Goal: Transaction & Acquisition: Purchase product/service

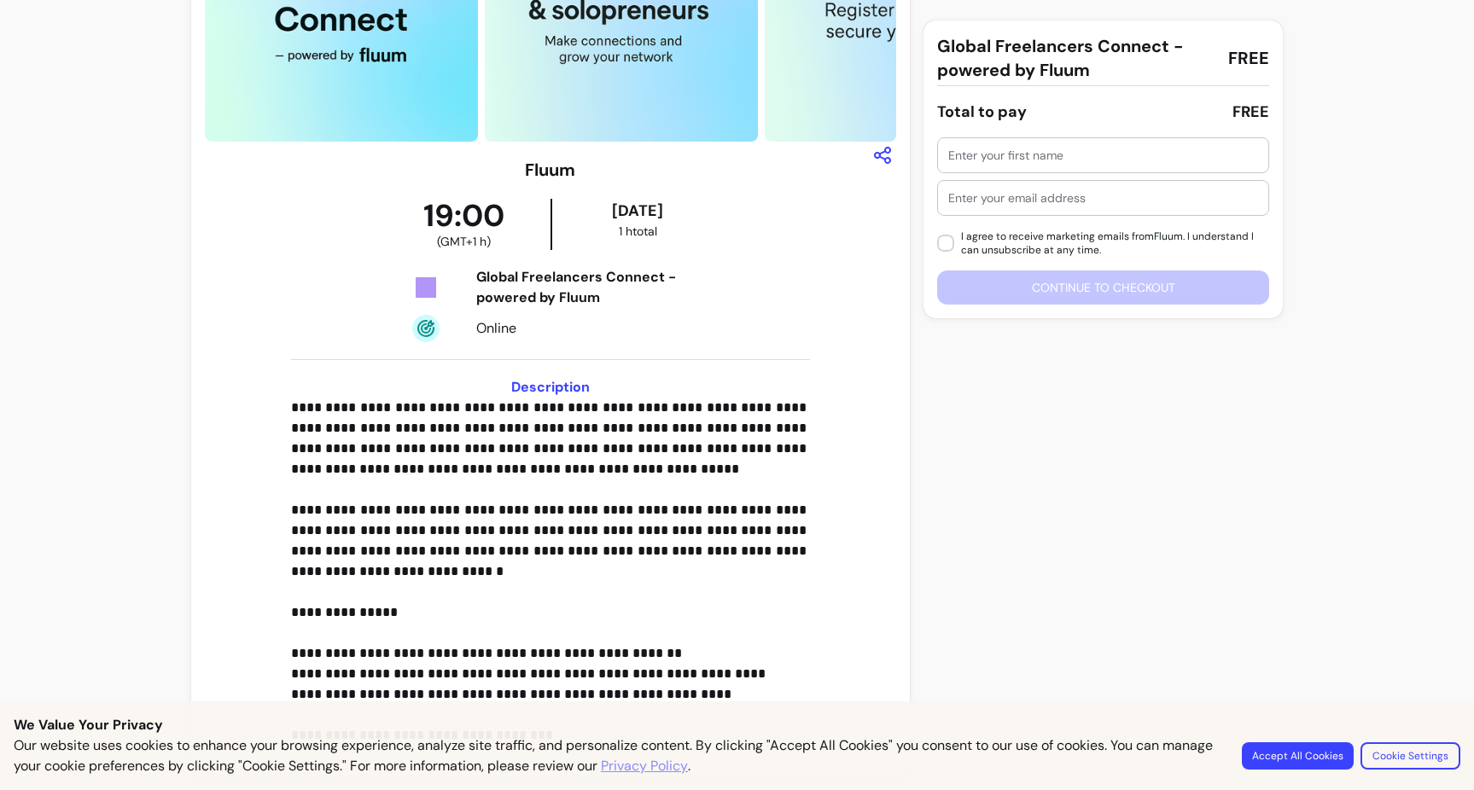
scroll to position [183, 0]
click at [1279, 752] on button "Accept All Cookies" at bounding box center [1297, 755] width 108 height 26
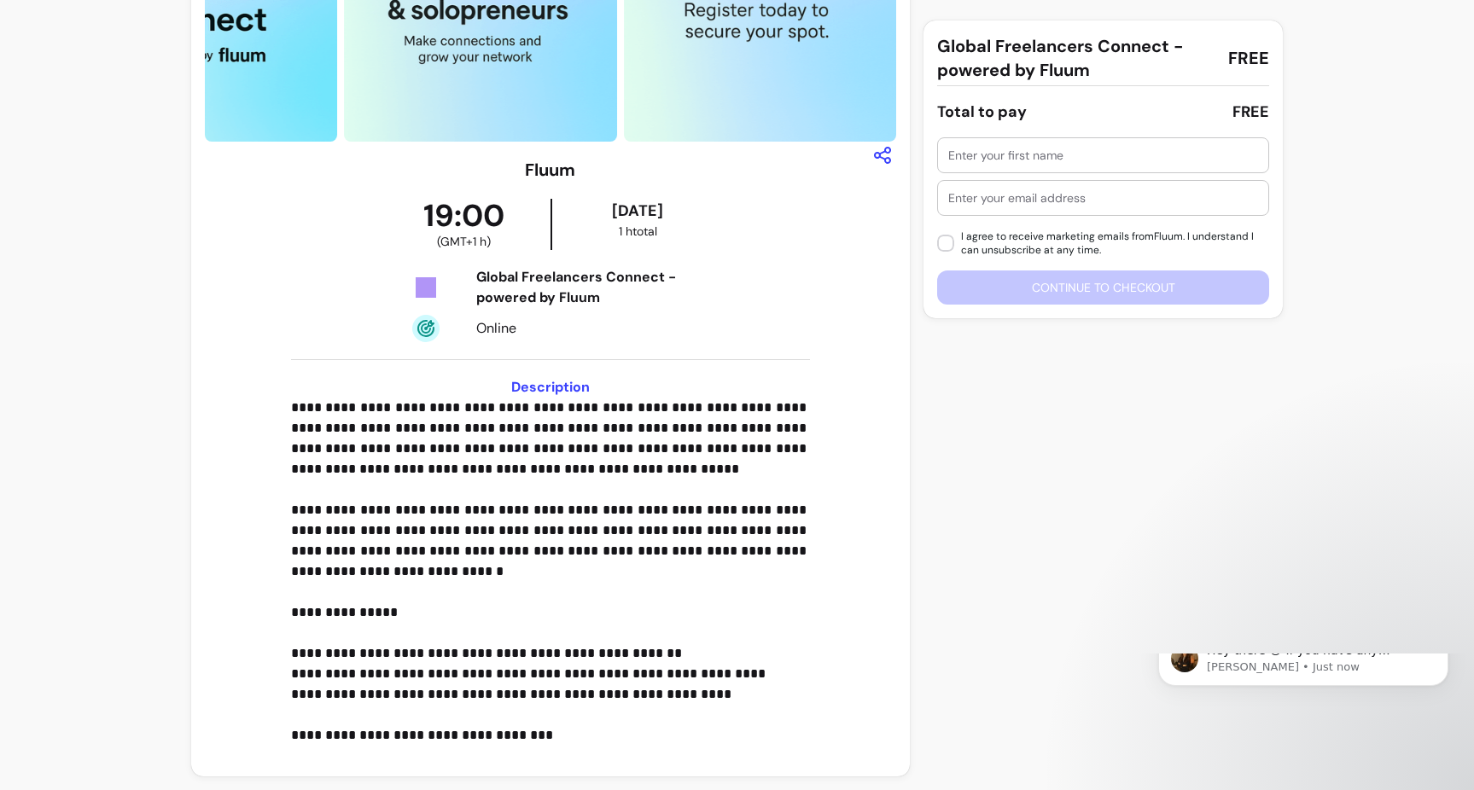
scroll to position [0, 0]
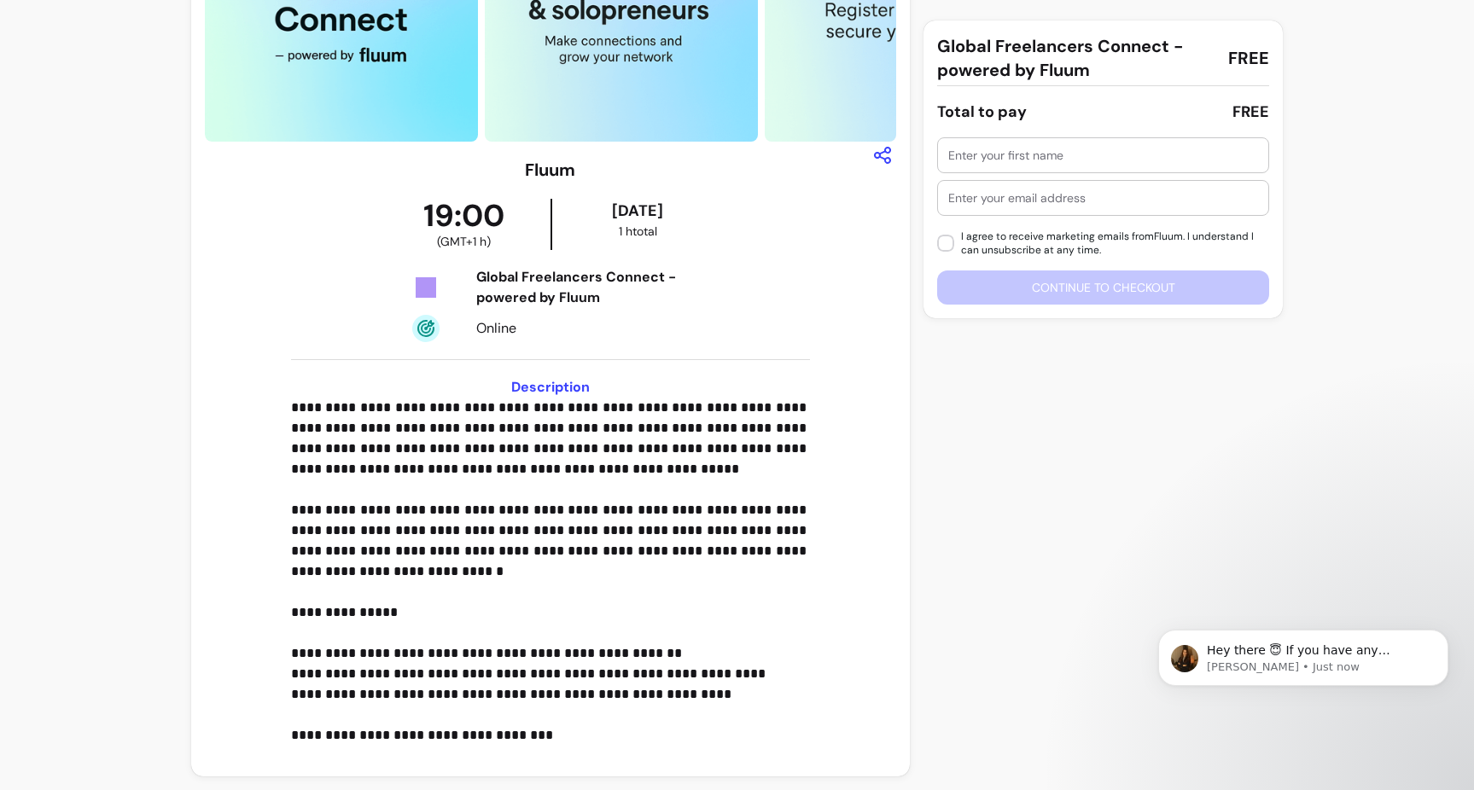
click at [966, 181] on div at bounding box center [1103, 198] width 310 height 34
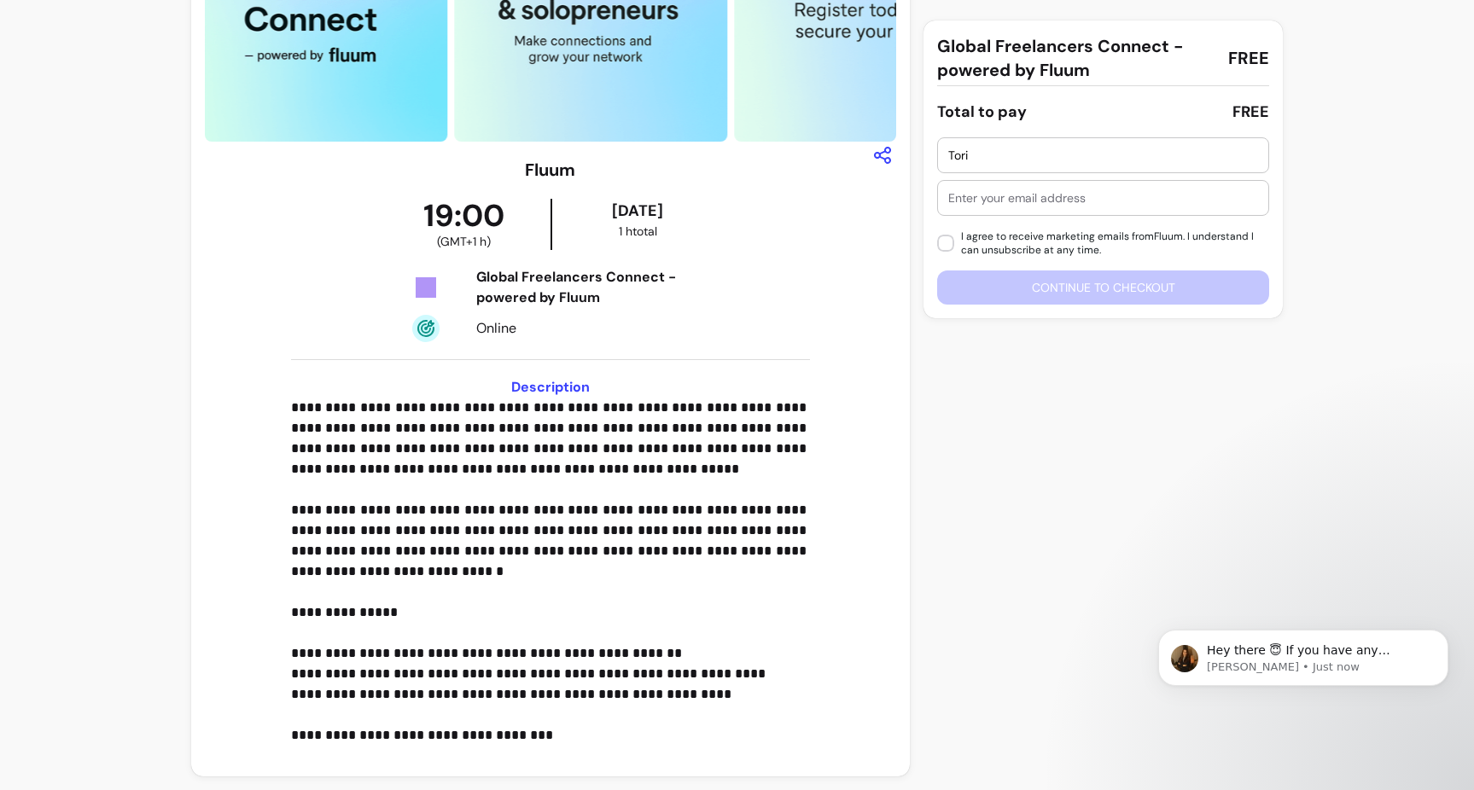
type input "Tori"
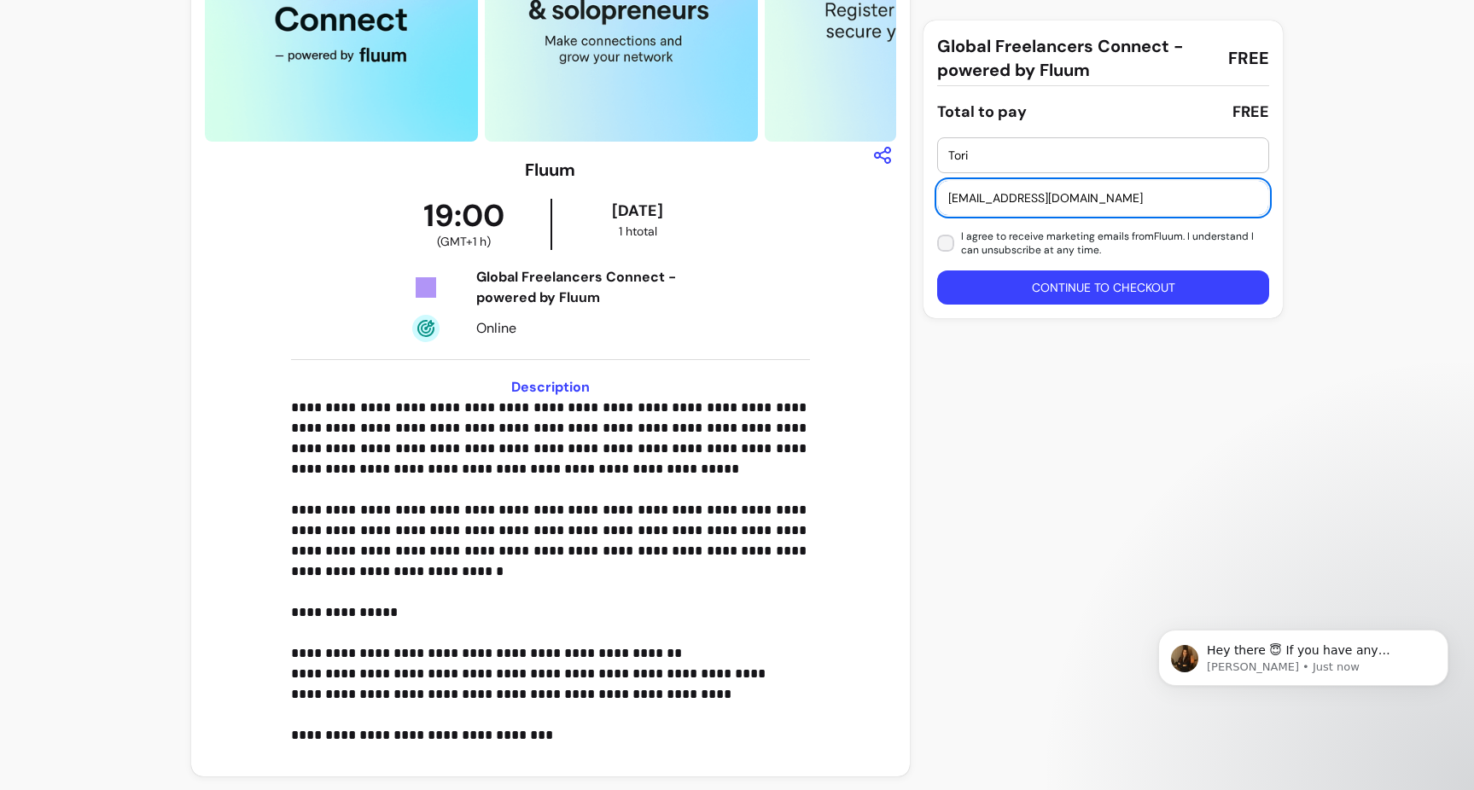
type input "tori@toriportercommunications.co.uk"
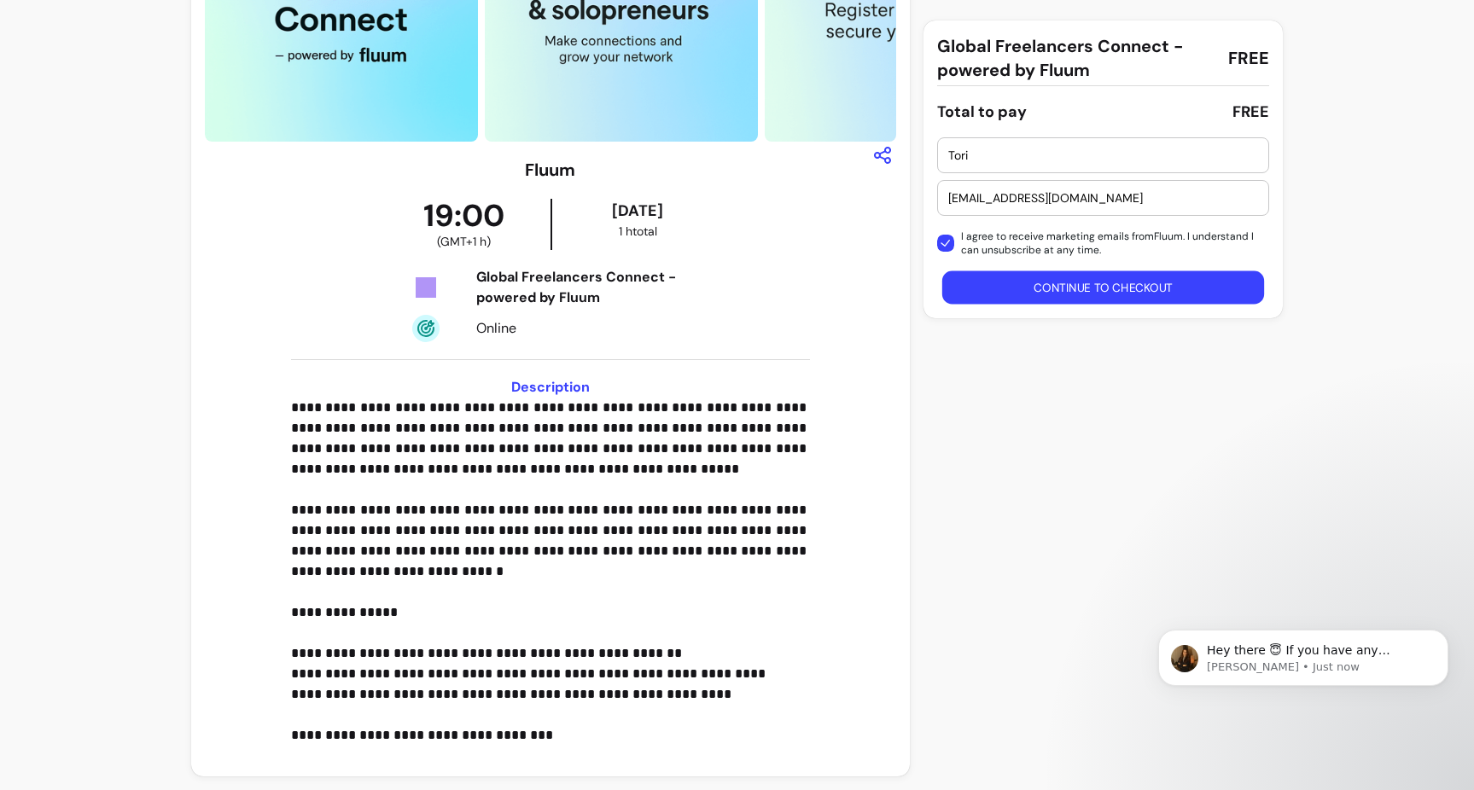
click at [1085, 293] on button "Continue to checkout" at bounding box center [1103, 287] width 323 height 33
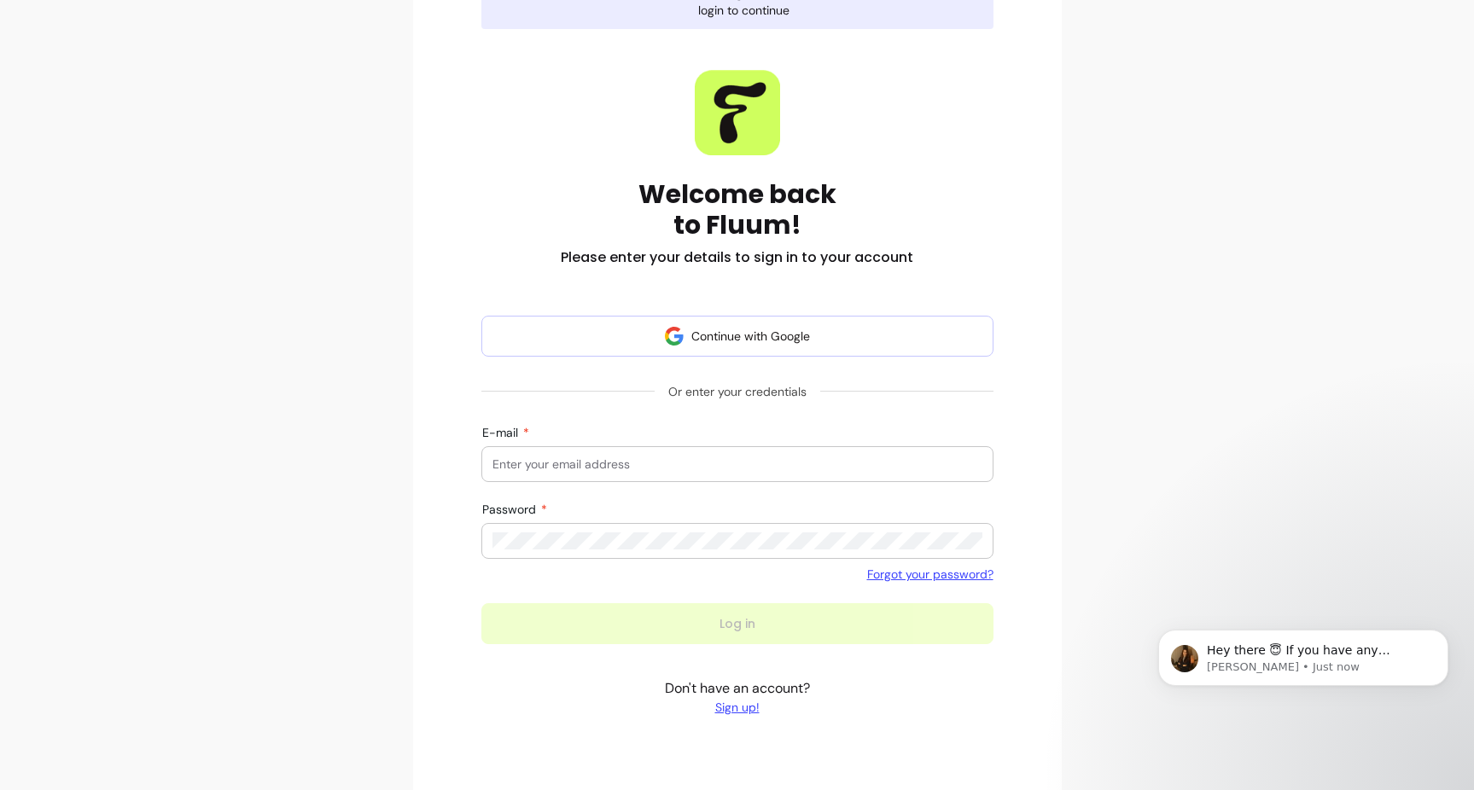
scroll to position [194, 0]
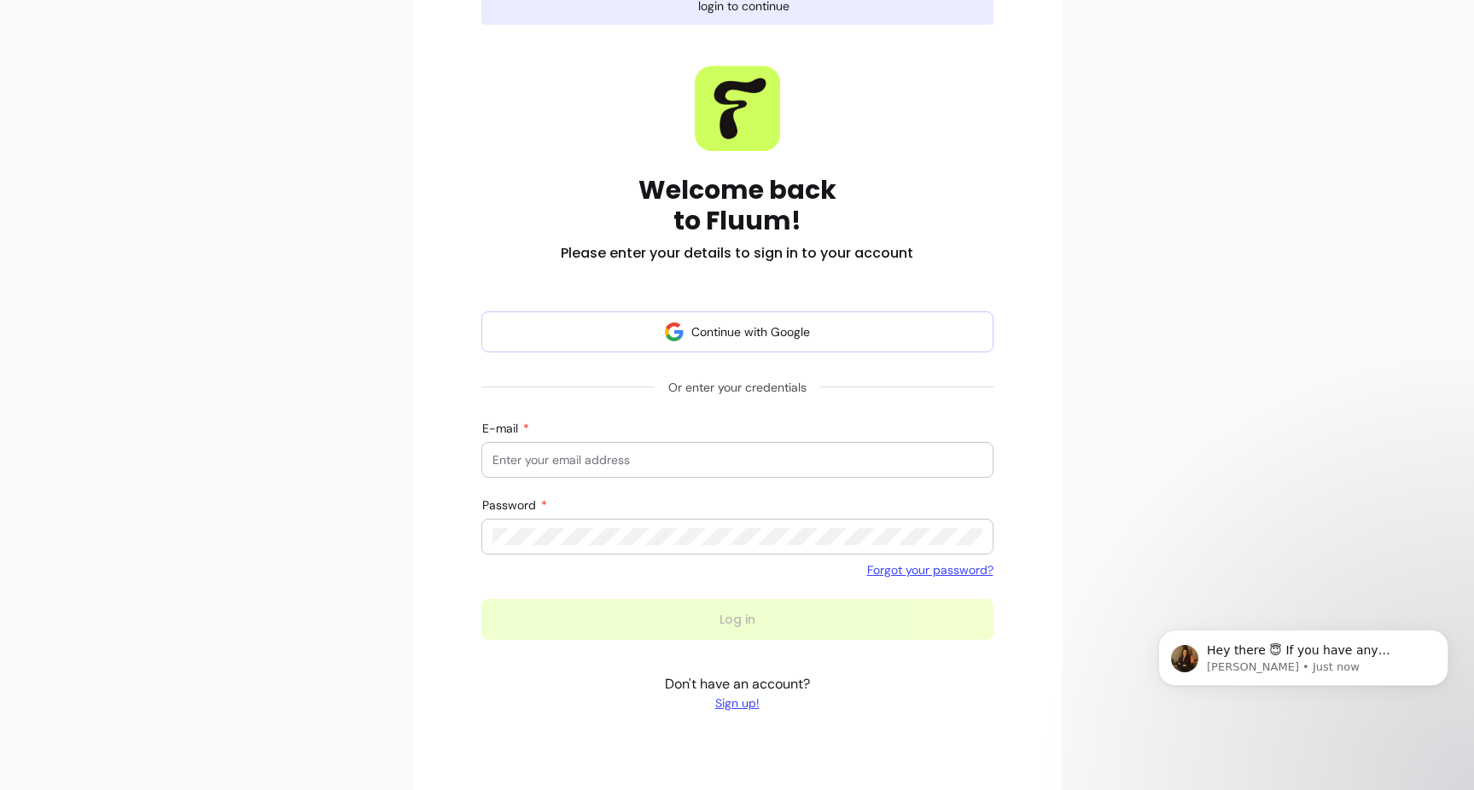
click at [538, 469] on div at bounding box center [737, 460] width 490 height 34
type input "tori@toriportercommunications.co.uk"
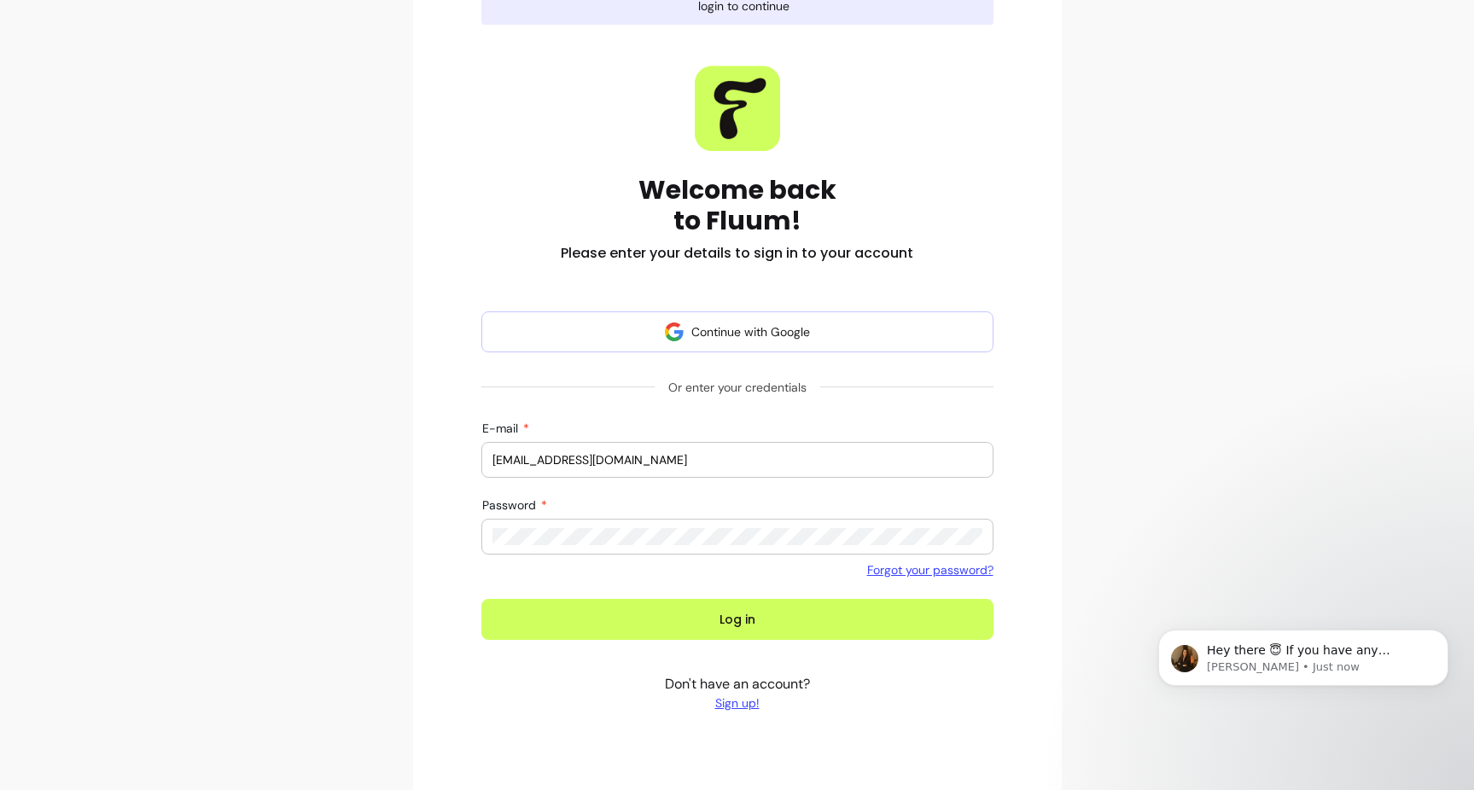
click at [736, 620] on button "Log in" at bounding box center [737, 619] width 512 height 41
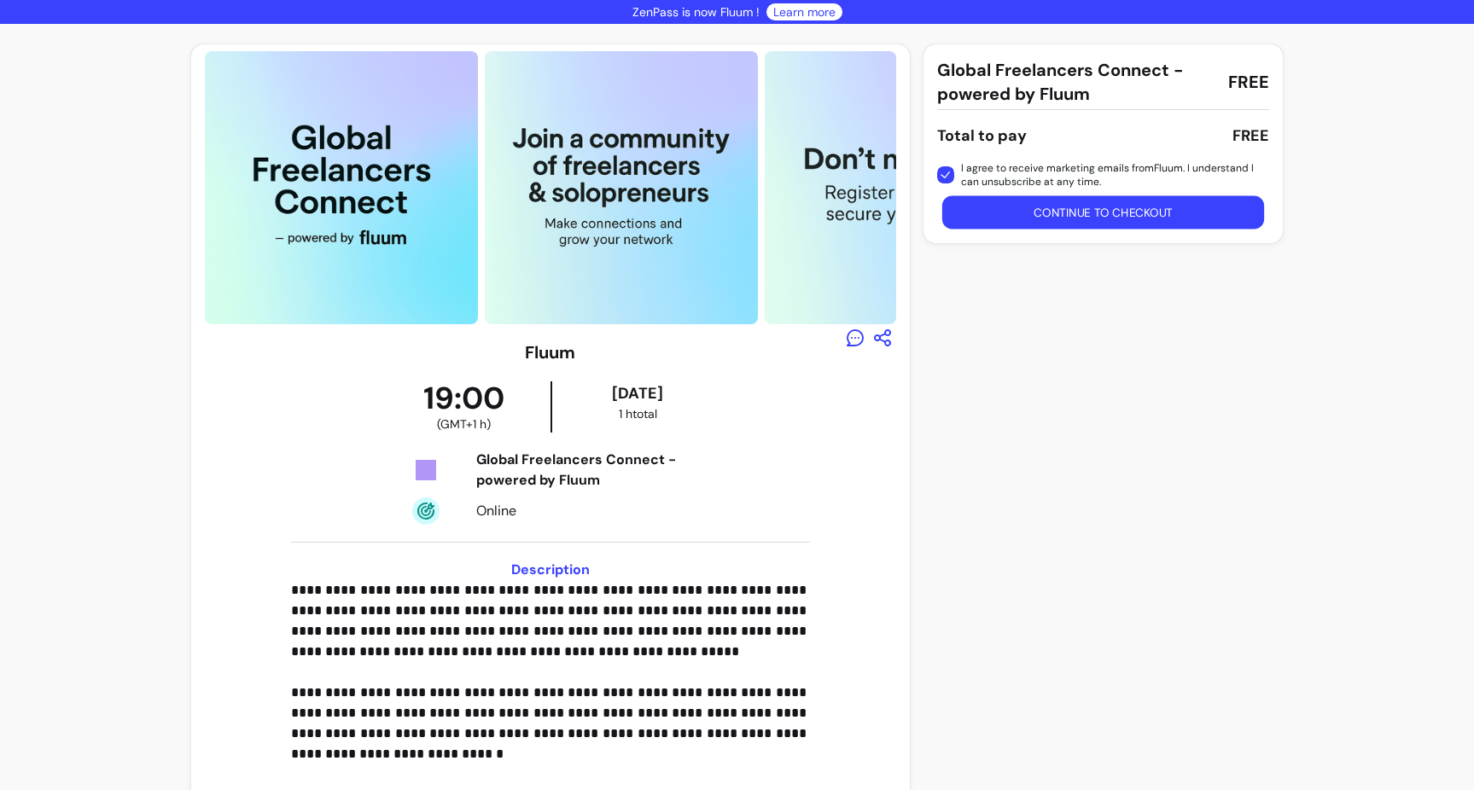
click at [1014, 206] on button "Continue to checkout" at bounding box center [1103, 212] width 323 height 33
